Goal: Task Accomplishment & Management: Complete application form

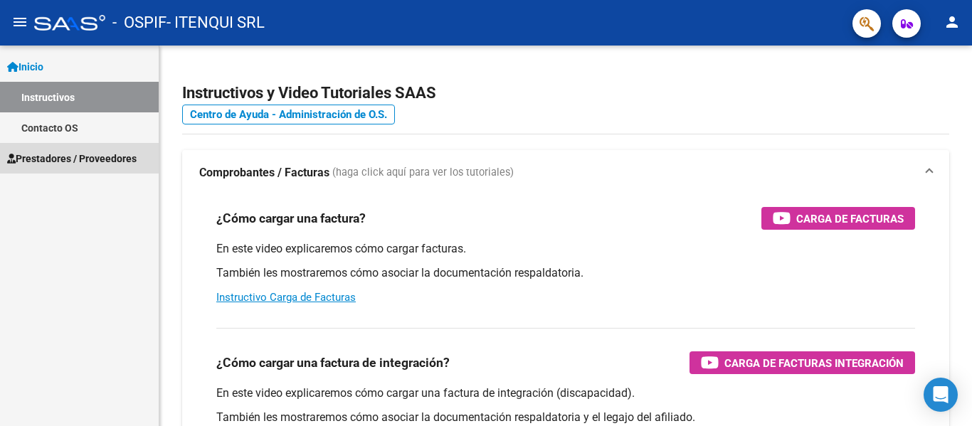
click at [73, 154] on span "Prestadores / Proveedores" at bounding box center [72, 159] width 130 height 16
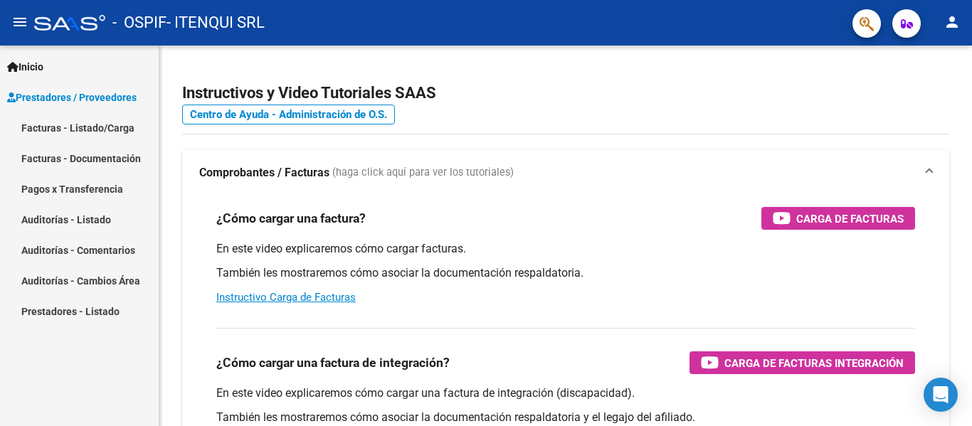
click at [69, 121] on link "Facturas - Listado/Carga" at bounding box center [79, 127] width 159 height 31
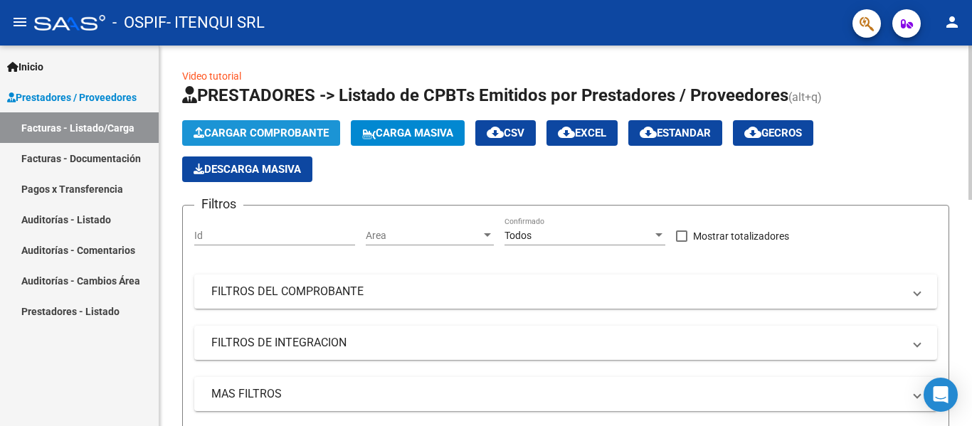
click at [238, 130] on span "Cargar Comprobante" at bounding box center [261, 133] width 135 height 13
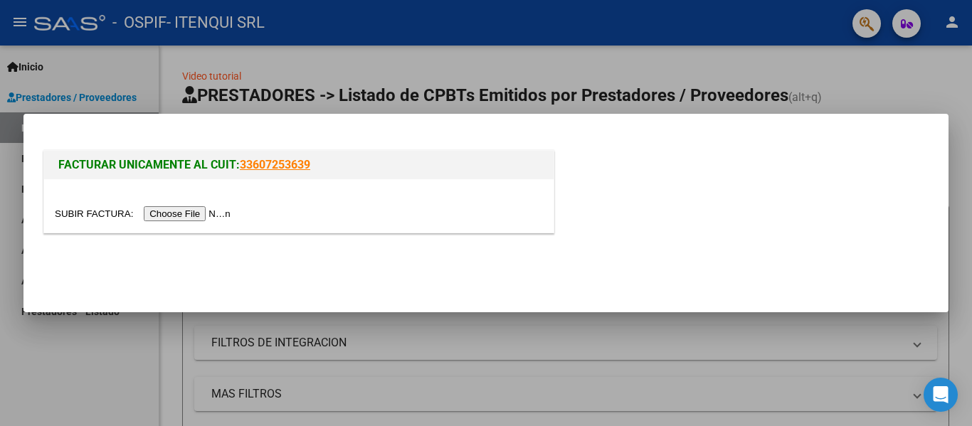
click at [197, 214] on input "file" at bounding box center [145, 213] width 180 height 15
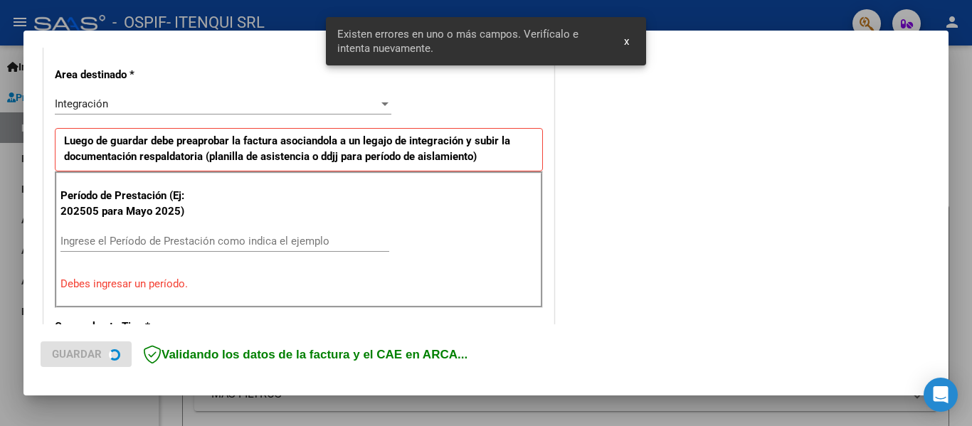
scroll to position [330, 0]
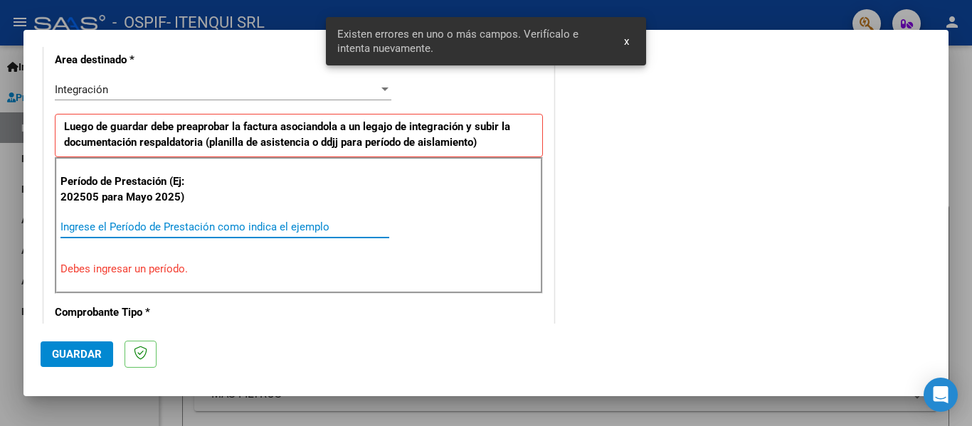
click at [126, 231] on input "Ingrese el Período de Prestación como indica el ejemplo" at bounding box center [225, 227] width 329 height 13
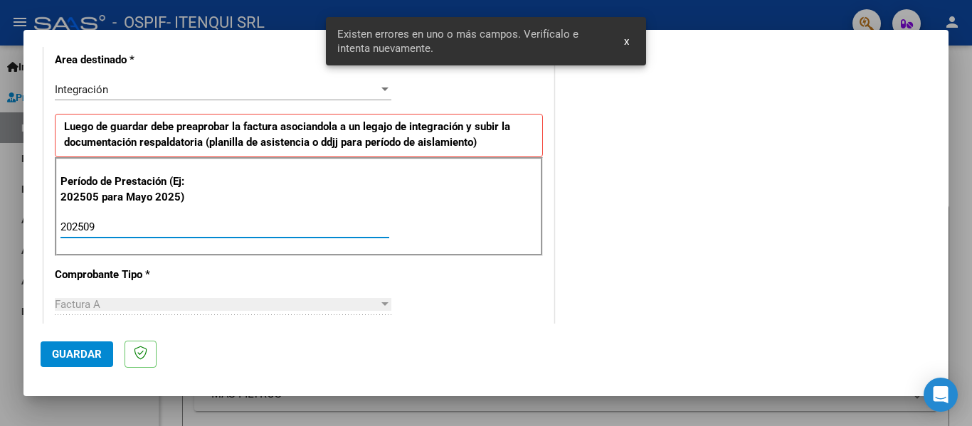
type input "202509"
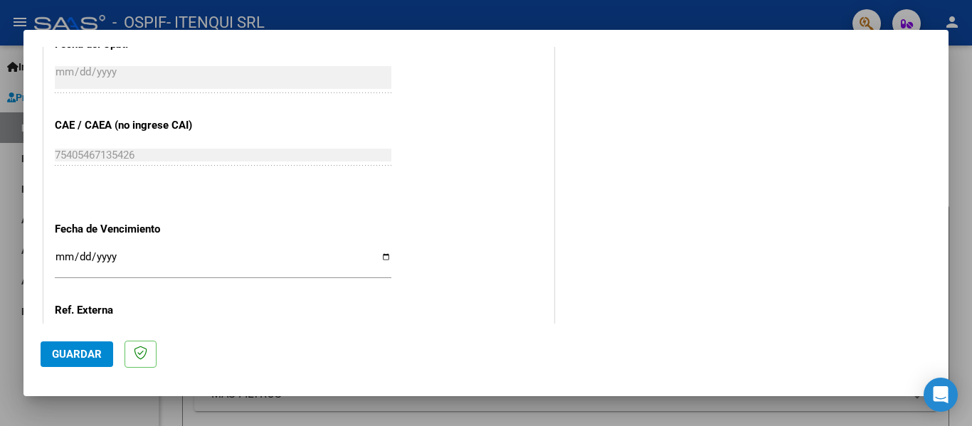
scroll to position [850, 0]
click at [382, 256] on input "Ingresar la fecha" at bounding box center [223, 262] width 337 height 23
type input "[DATE]"
click at [96, 353] on span "Guardar" at bounding box center [77, 354] width 50 height 13
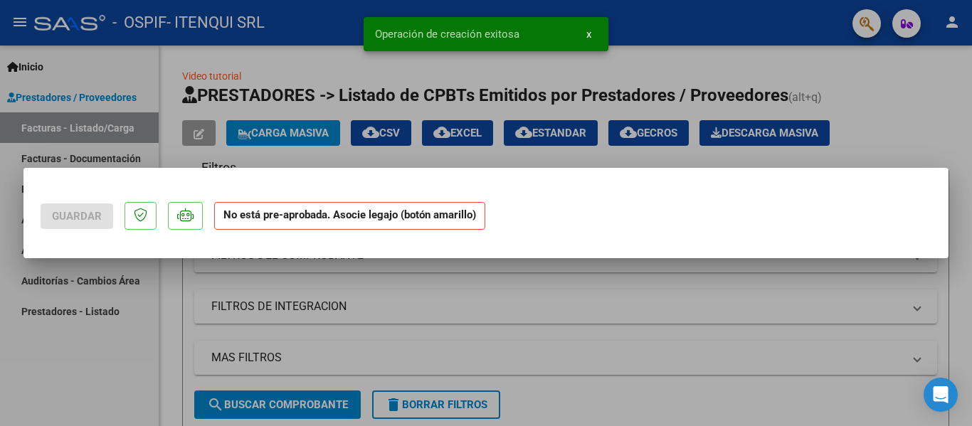
scroll to position [0, 0]
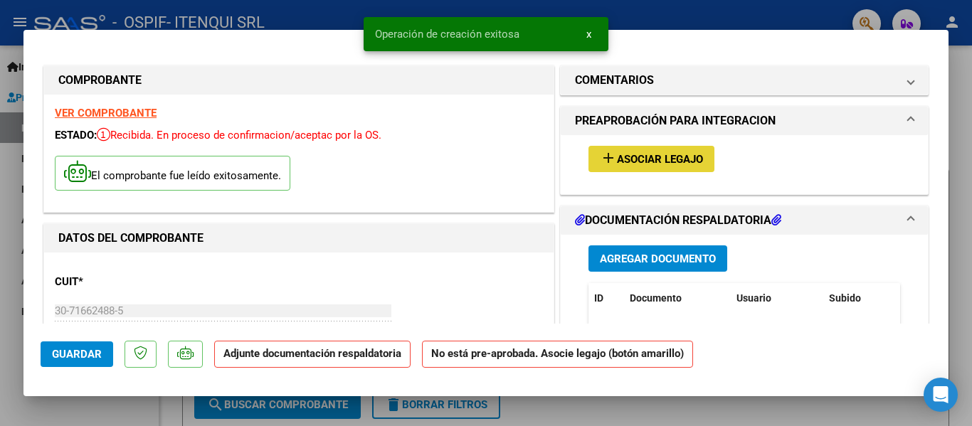
click at [640, 162] on span "Asociar Legajo" at bounding box center [660, 159] width 86 height 13
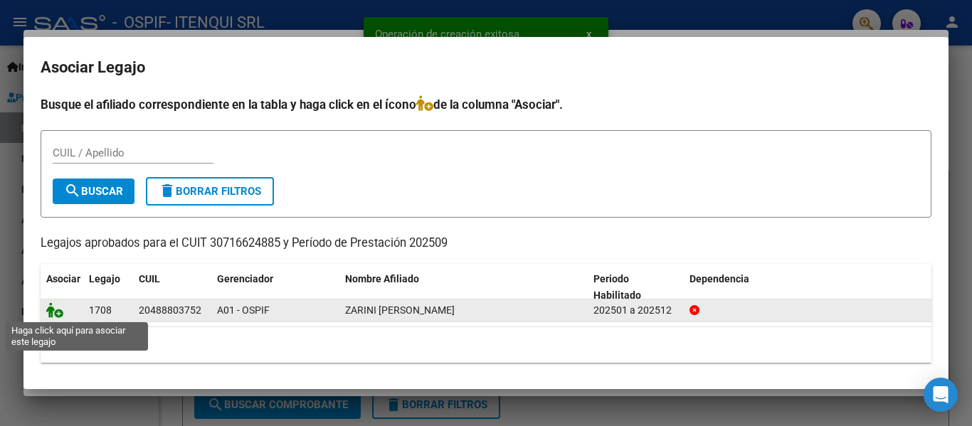
click at [51, 308] on icon at bounding box center [54, 311] width 17 height 16
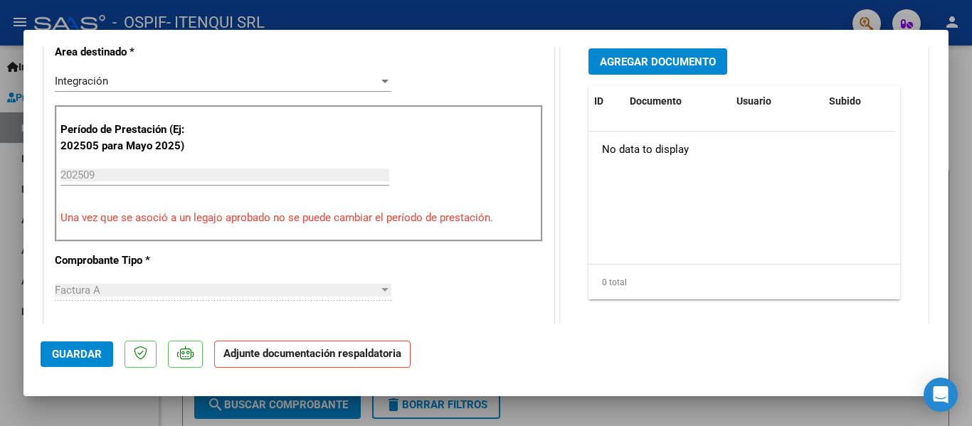
scroll to position [367, 0]
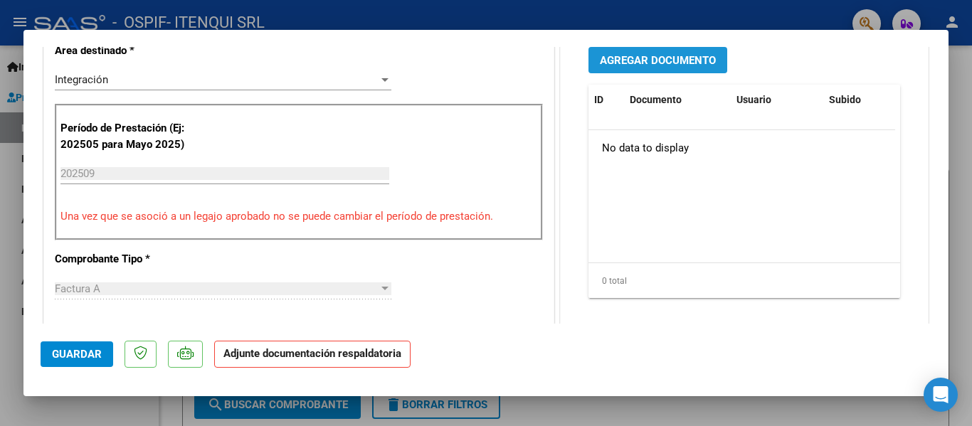
click at [663, 64] on span "Agregar Documento" at bounding box center [658, 60] width 116 height 13
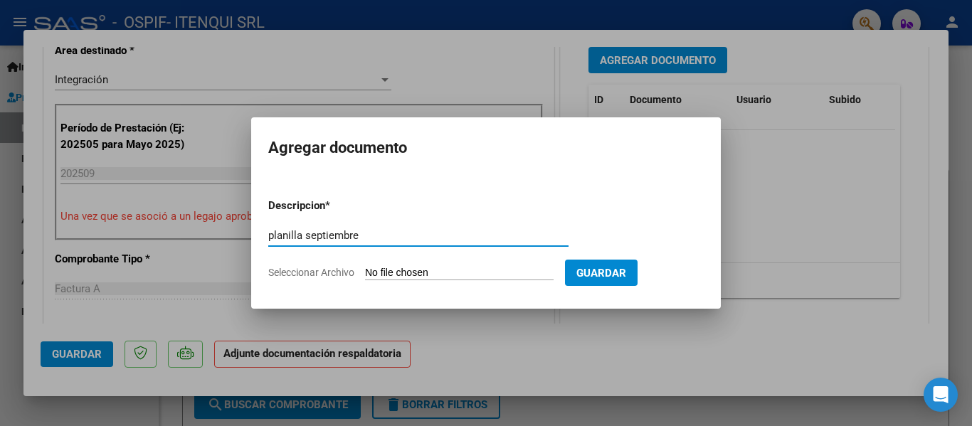
type input "planilla septiembre"
click at [424, 268] on input "Seleccionar Archivo" at bounding box center [459, 274] width 189 height 14
type input "C:\fakepath\PLANILLA SEPTIEMBRE 2025.pdf"
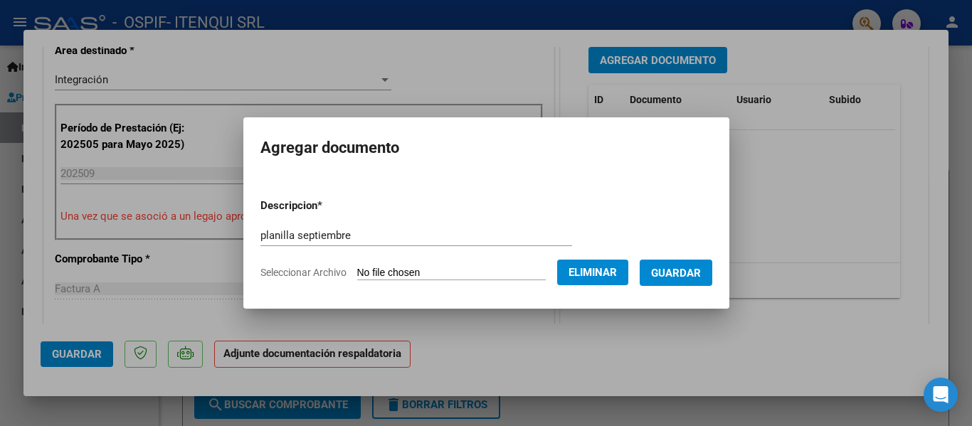
click at [671, 265] on button "Guardar" at bounding box center [676, 273] width 73 height 26
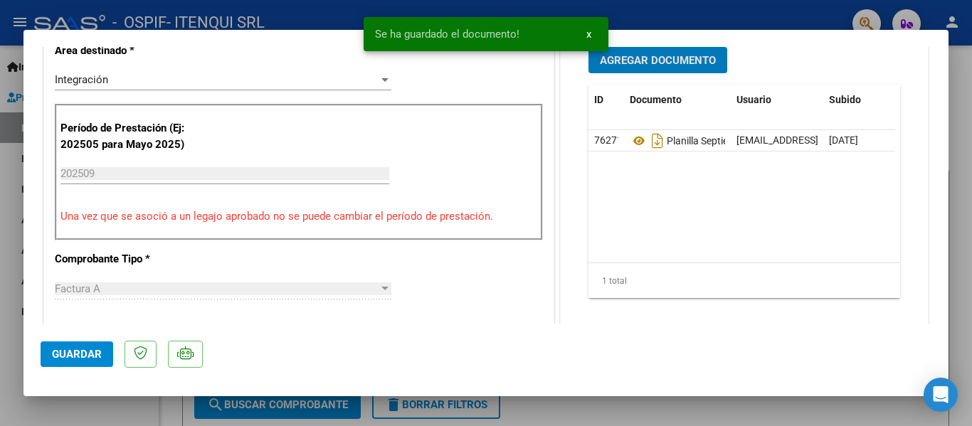
click at [67, 351] on span "Guardar" at bounding box center [77, 354] width 50 height 13
click at [98, 404] on div at bounding box center [486, 213] width 972 height 426
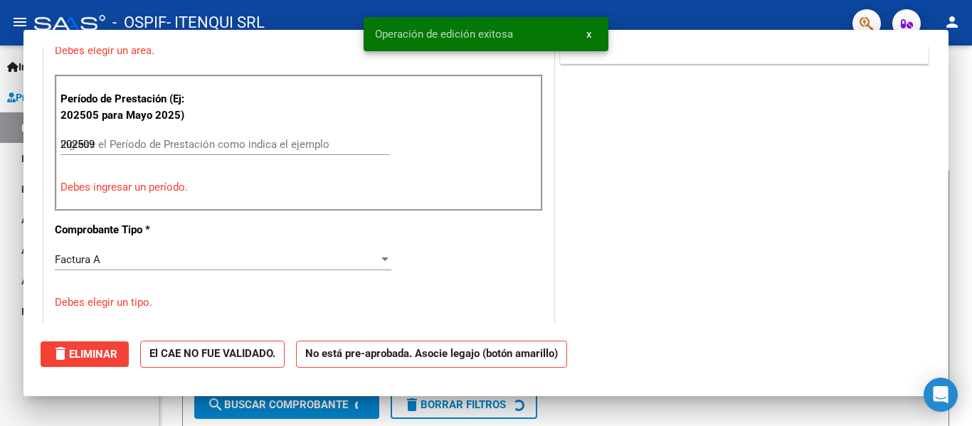
type input "$ 0,00"
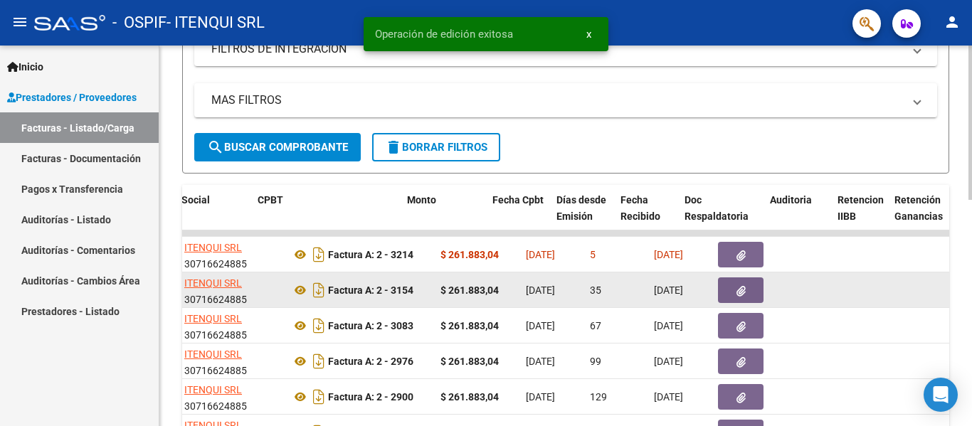
scroll to position [0, 445]
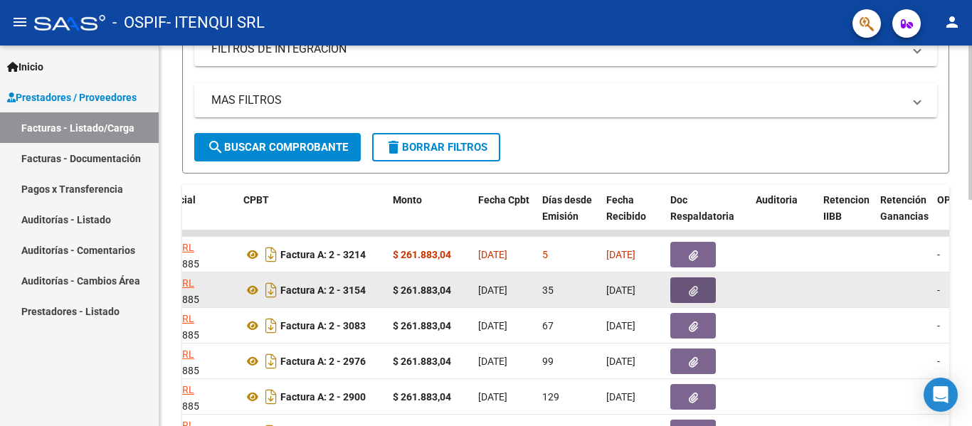
click at [688, 293] on button "button" at bounding box center [694, 291] width 46 height 26
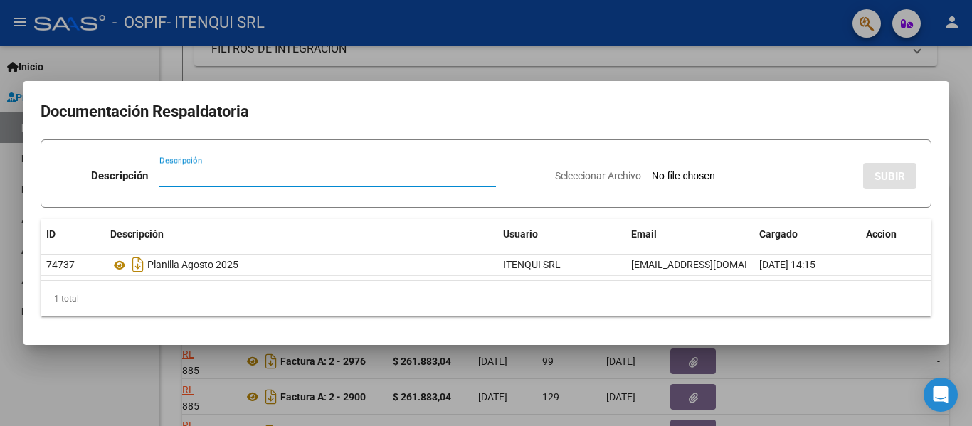
click at [126, 368] on div at bounding box center [486, 213] width 972 height 426
